Goal: Task Accomplishment & Management: Manage account settings

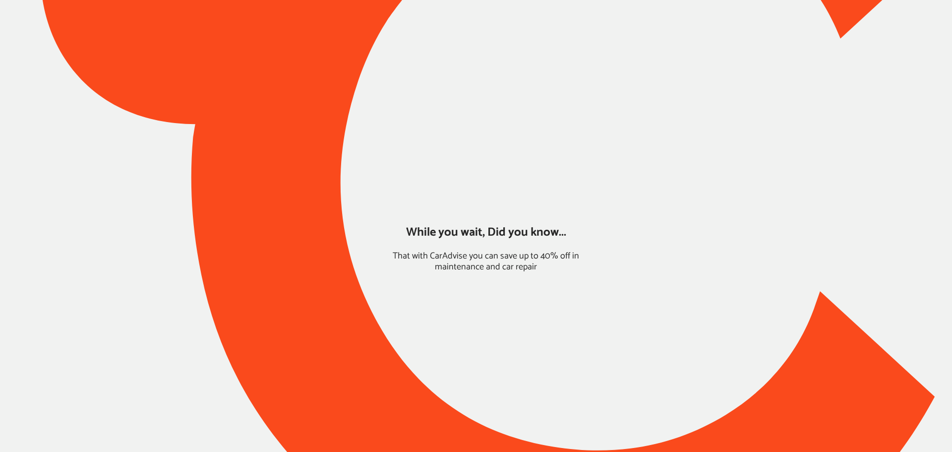
type input "*****"
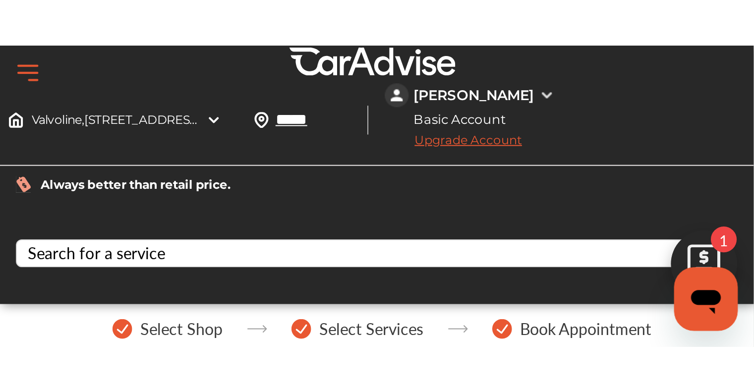
scroll to position [126, 0]
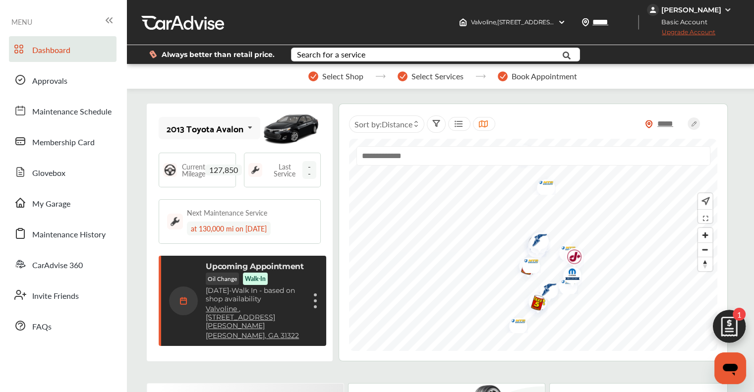
click at [311, 297] on div "Upcoming Appointment Oil Change Walk-In [DATE] - Walk In - based on shop availa…" at bounding box center [243, 301] width 149 height 78
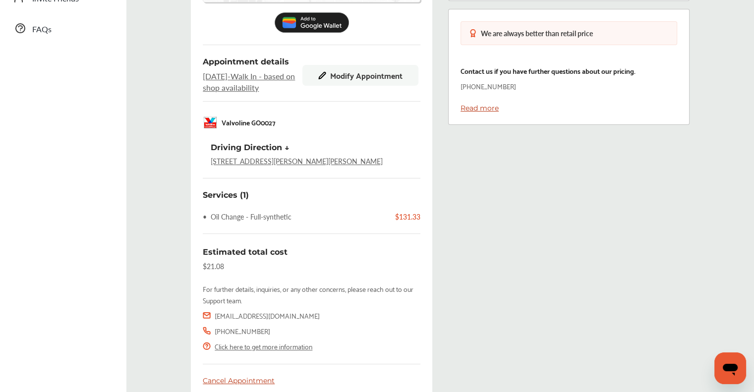
scroll to position [356, 0]
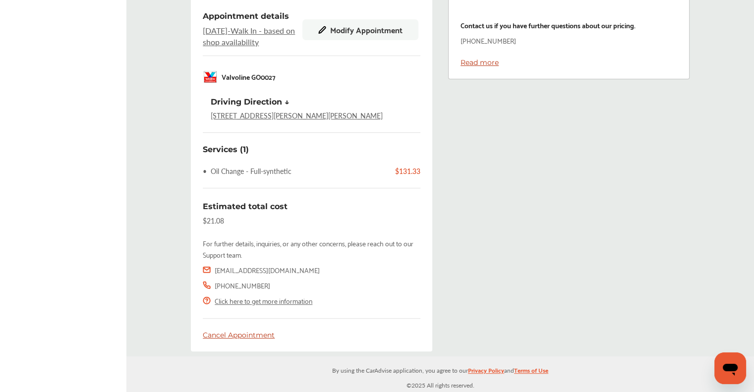
click at [244, 332] on div "Cancel Appointment" at bounding box center [312, 335] width 218 height 9
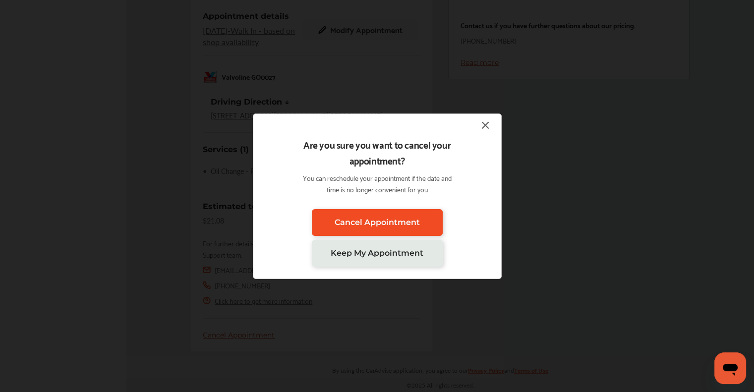
click at [361, 230] on link "Cancel Appointment" at bounding box center [377, 222] width 131 height 27
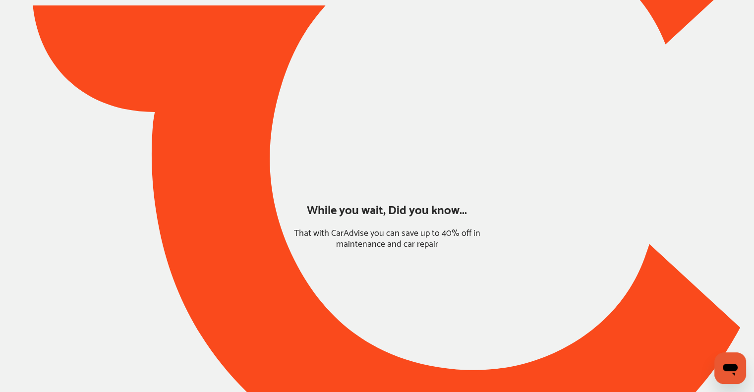
scroll to position [6, 0]
